Goal: Task Accomplishment & Management: Use online tool/utility

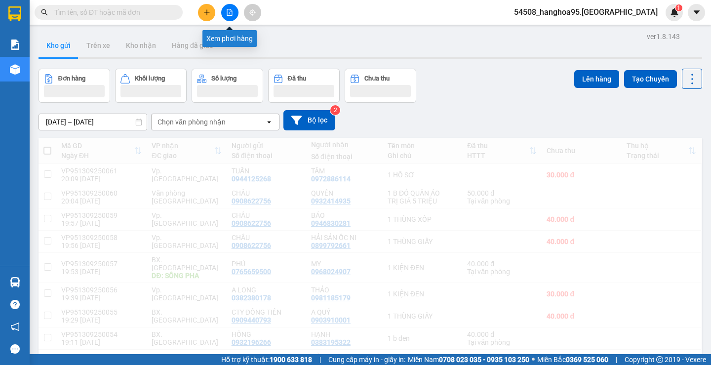
click at [228, 13] on icon "file-add" at bounding box center [229, 12] width 7 height 7
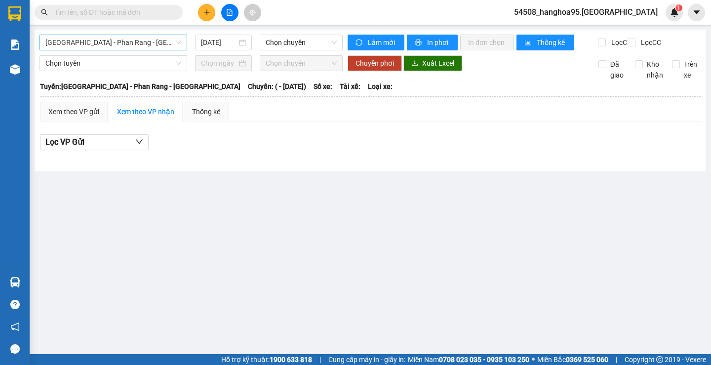
drag, startPoint x: 67, startPoint y: 45, endPoint x: 68, endPoint y: 50, distance: 5.0
click at [66, 45] on span "[GEOGRAPHIC_DATA] - Phan Rang - [GEOGRAPHIC_DATA]" at bounding box center [113, 42] width 136 height 15
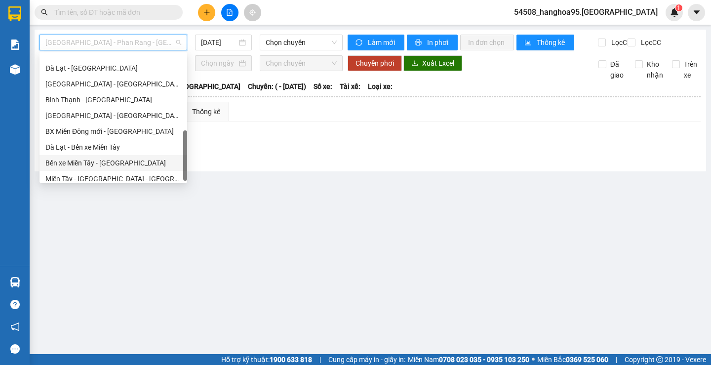
scroll to position [269, 0]
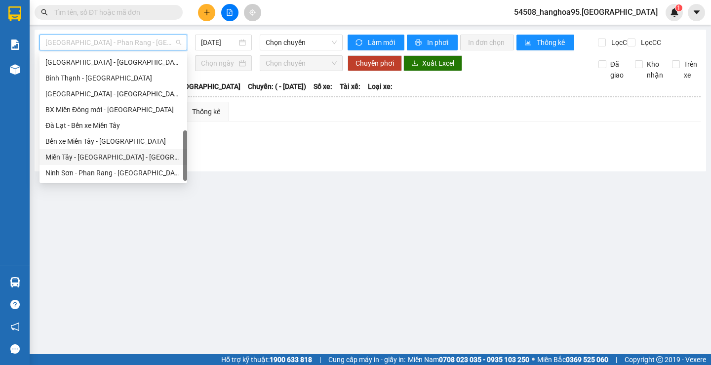
click at [74, 157] on div "Miền Tây - [GEOGRAPHIC_DATA] - [GEOGRAPHIC_DATA]" at bounding box center [113, 157] width 136 height 11
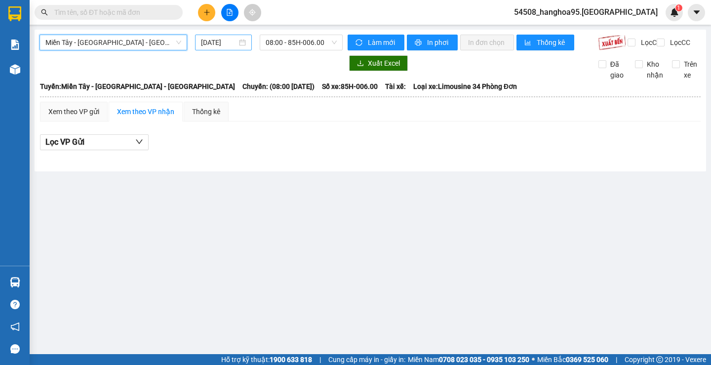
click at [218, 39] on input "[DATE]" at bounding box center [219, 42] width 36 height 11
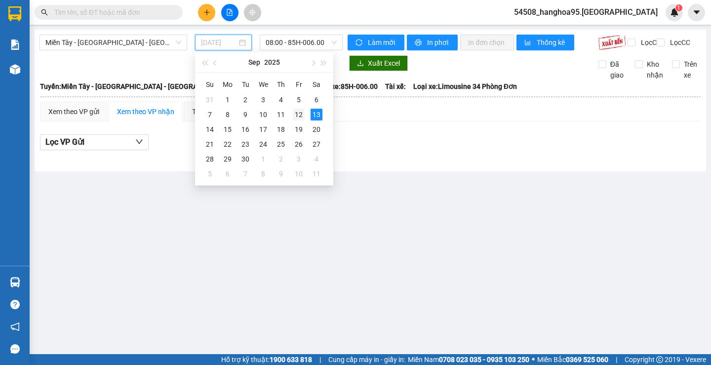
click at [299, 115] on div "12" at bounding box center [299, 115] width 12 height 12
type input "[DATE]"
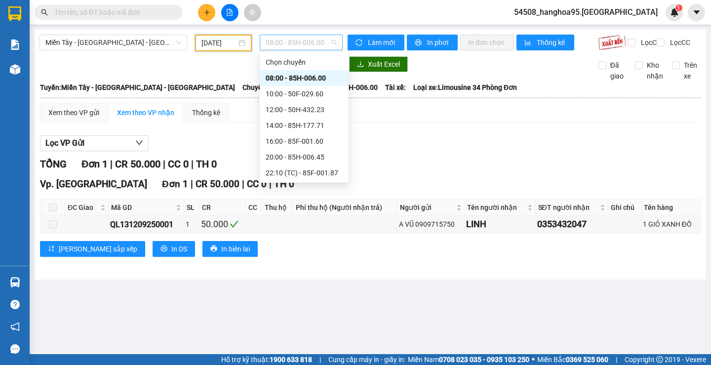
click at [296, 39] on span "08:00 - 85H-006.00" at bounding box center [301, 42] width 71 height 15
click at [79, 149] on span "Lọc VP Gửi" at bounding box center [64, 143] width 39 height 12
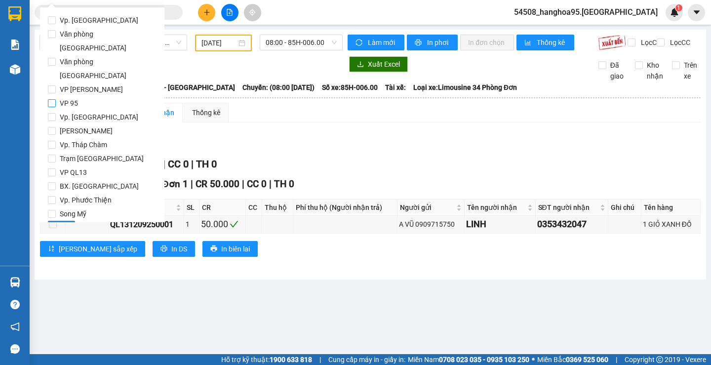
click at [52, 99] on input "VP 95" at bounding box center [52, 103] width 8 height 8
checkbox input "true"
click at [58, 223] on span "Lọc" at bounding box center [61, 228] width 11 height 11
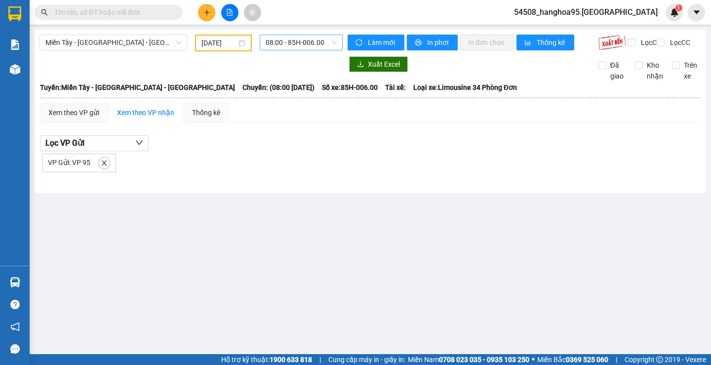
click at [286, 43] on span "08:00 - 85H-006.00" at bounding box center [301, 42] width 71 height 15
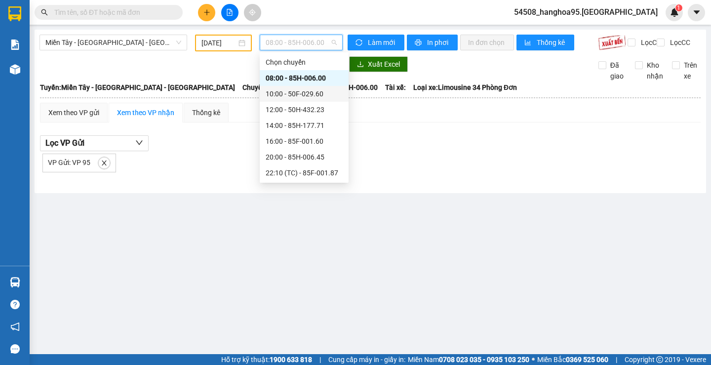
click at [277, 92] on div "10:00 - 50F-029.60" at bounding box center [304, 93] width 77 height 11
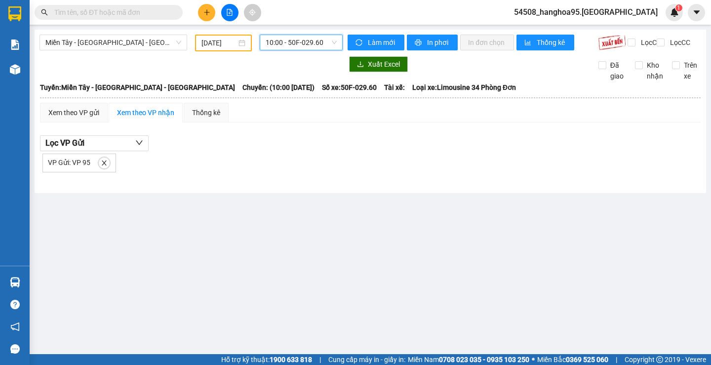
click at [287, 41] on span "10:00 - 50F-029.60" at bounding box center [301, 42] width 71 height 15
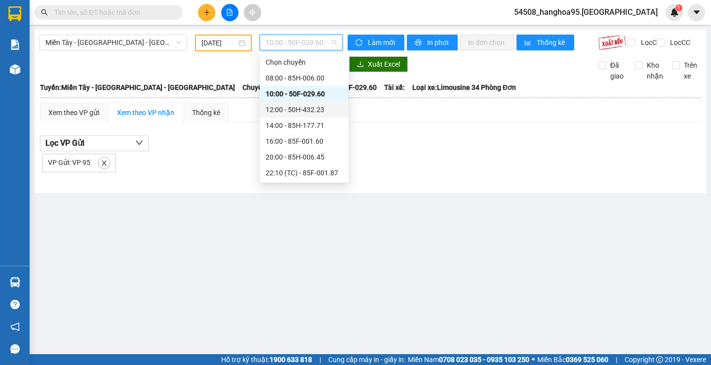
click at [269, 112] on div "12:00 - 50H-432.23" at bounding box center [304, 109] width 77 height 11
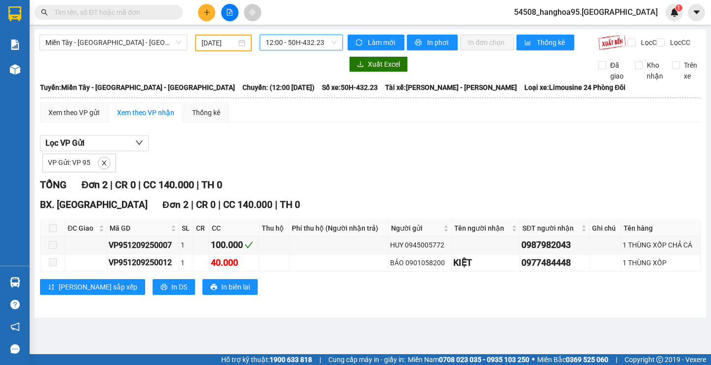
click at [285, 43] on span "12:00 - 50H-432.23" at bounding box center [301, 42] width 71 height 15
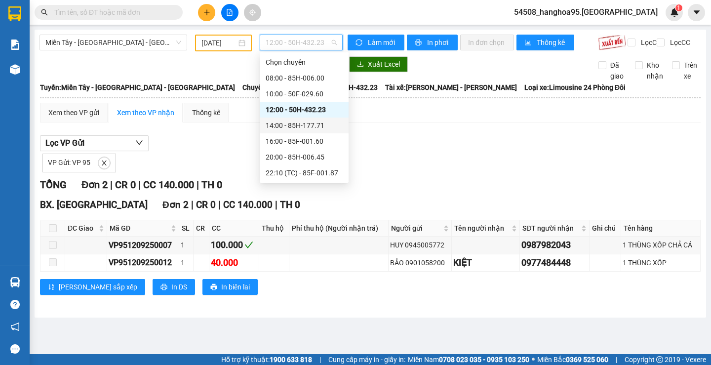
click at [292, 127] on div "14:00 - 85H-177.71" at bounding box center [304, 125] width 77 height 11
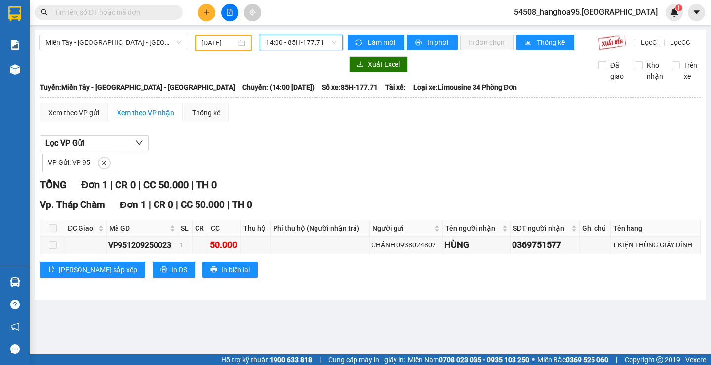
click at [288, 42] on span "14:00 - 85H-177.71" at bounding box center [301, 42] width 71 height 15
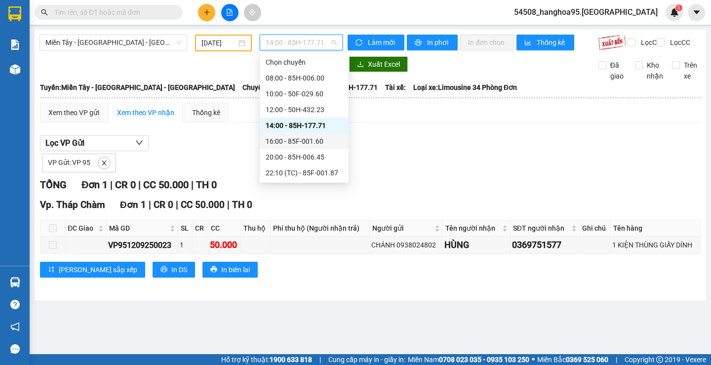
click at [303, 141] on div "16:00 - 85F-001.60" at bounding box center [304, 141] width 77 height 11
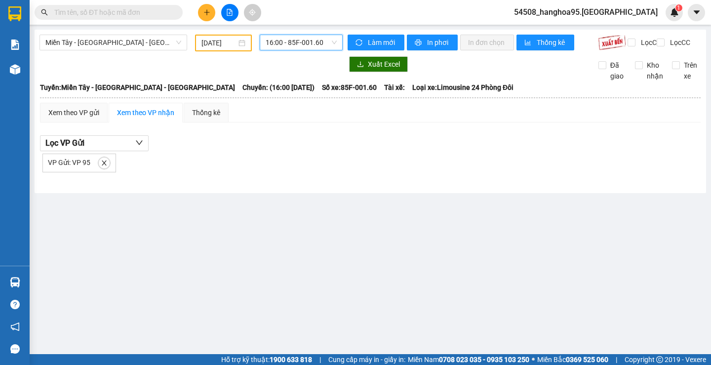
click at [299, 46] on span "16:00 - 85F-001.60" at bounding box center [301, 42] width 71 height 15
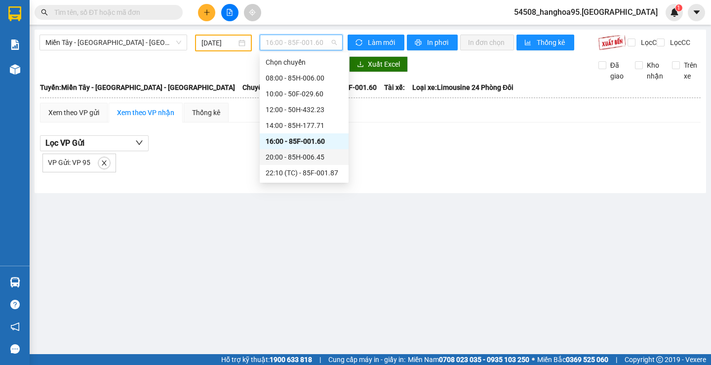
click at [299, 159] on div "20:00 - 85H-006.45" at bounding box center [304, 157] width 77 height 11
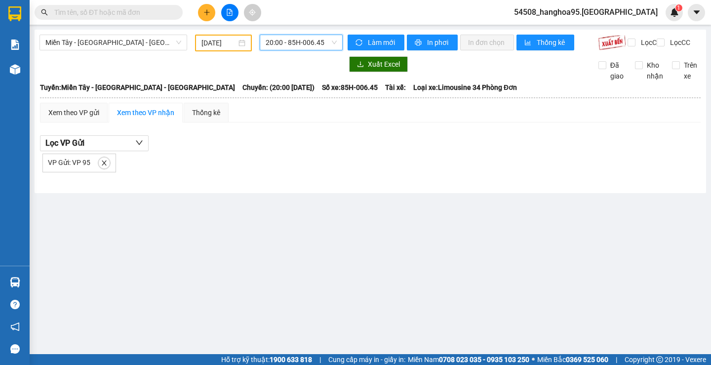
click at [295, 40] on span "20:00 - 85H-006.45" at bounding box center [301, 42] width 71 height 15
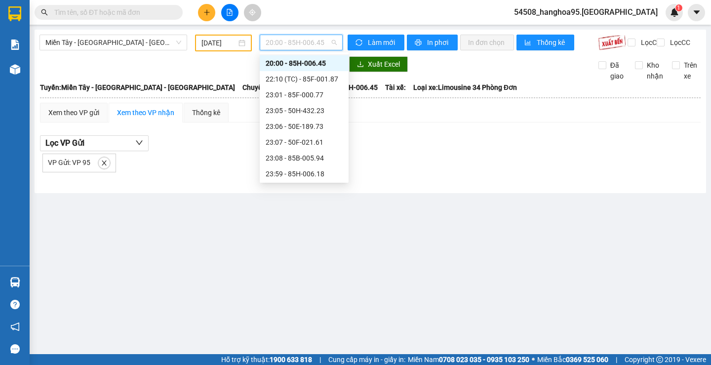
scroll to position [95, 0]
click at [296, 75] on div "22:10 (TC) - 85F-001.87" at bounding box center [304, 78] width 77 height 11
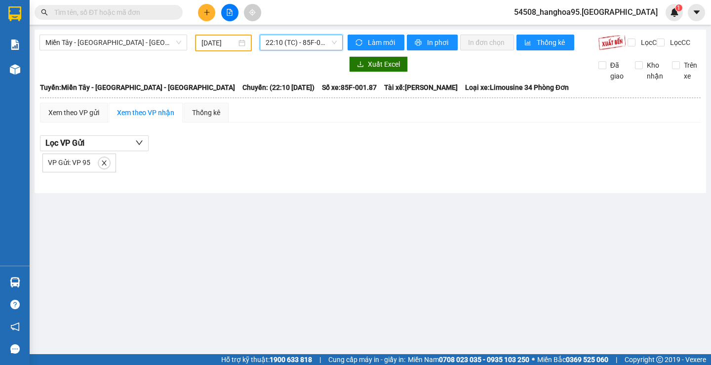
click at [286, 45] on span "22:10 (TC) - 85F-001.87" at bounding box center [301, 42] width 71 height 15
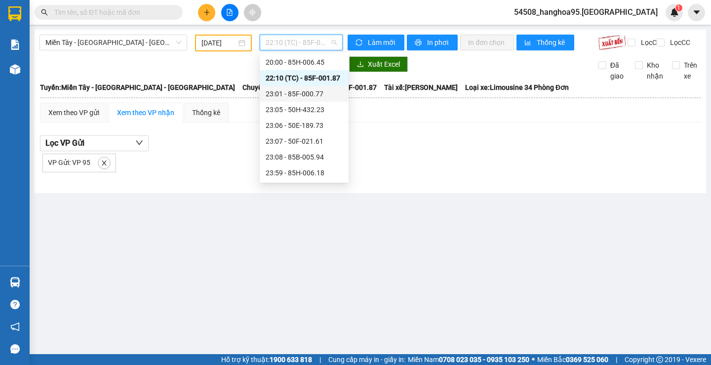
click at [304, 95] on div "23:01 - 85F-000.77" at bounding box center [304, 93] width 77 height 11
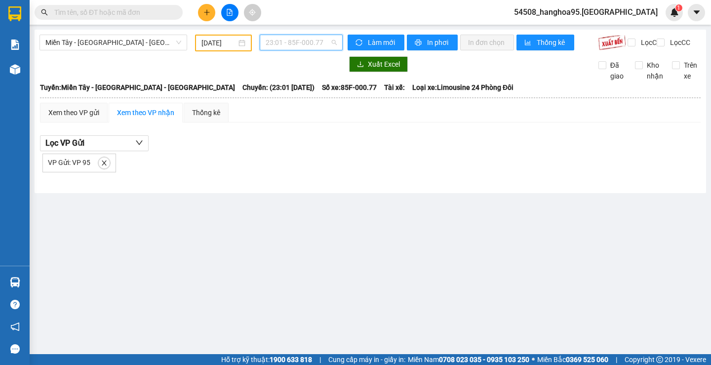
click at [311, 41] on span "23:01 - 85F-000.77" at bounding box center [301, 42] width 71 height 15
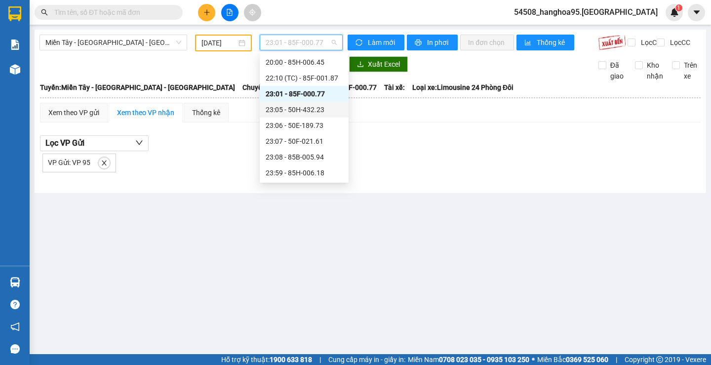
click at [312, 112] on div "23:05 - 50H-432.23" at bounding box center [304, 109] width 77 height 11
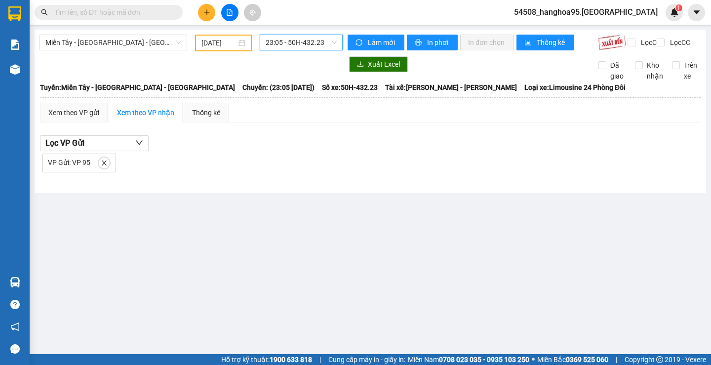
click at [298, 43] on span "23:05 - 50H-432.23" at bounding box center [301, 42] width 71 height 15
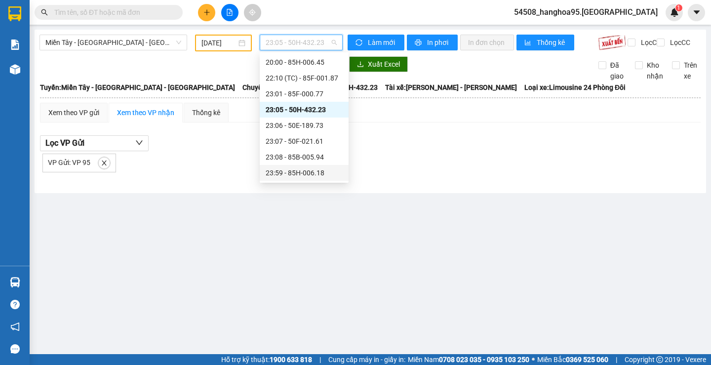
click at [290, 172] on div "23:59 - 85H-006.18" at bounding box center [304, 172] width 77 height 11
